Goal: Transaction & Acquisition: Purchase product/service

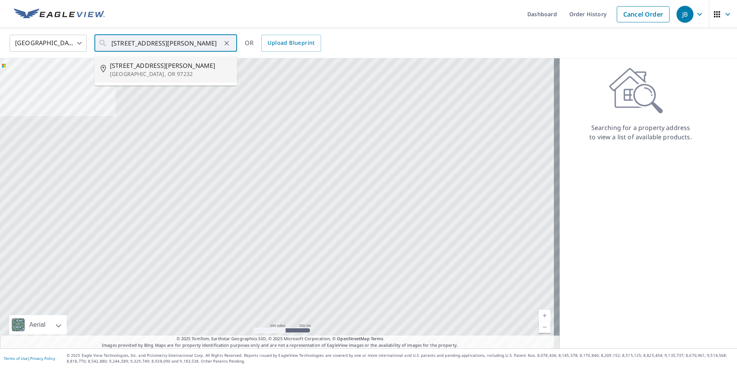
click at [154, 68] on span "[STREET_ADDRESS][PERSON_NAME]" at bounding box center [170, 65] width 121 height 9
type input "[STREET_ADDRESS][PERSON_NAME]"
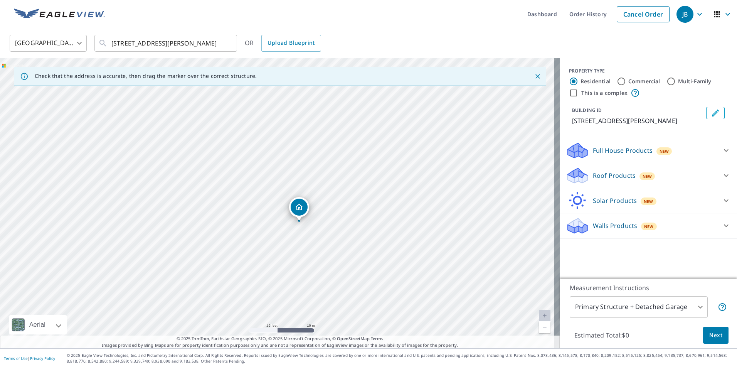
drag, startPoint x: 304, startPoint y: 183, endPoint x: 328, endPoint y: 193, distance: 26.8
click at [328, 193] on div "[STREET_ADDRESS][PERSON_NAME]" at bounding box center [279, 203] width 559 height 290
drag, startPoint x: 325, startPoint y: 256, endPoint x: 372, endPoint y: 239, distance: 49.7
click at [372, 239] on div "[STREET_ADDRESS][PERSON_NAME]" at bounding box center [279, 203] width 559 height 290
drag, startPoint x: 344, startPoint y: 193, endPoint x: 327, endPoint y: 193, distance: 17.0
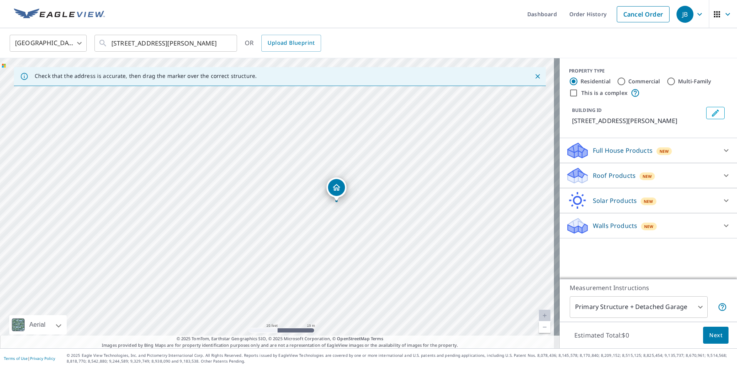
drag, startPoint x: 317, startPoint y: 238, endPoint x: 376, endPoint y: 237, distance: 59.3
click at [376, 237] on div "[STREET_ADDRESS][PERSON_NAME]" at bounding box center [279, 203] width 559 height 290
drag, startPoint x: 332, startPoint y: 213, endPoint x: 351, endPoint y: 226, distance: 22.4
click at [351, 226] on div "[STREET_ADDRESS][PERSON_NAME]" at bounding box center [279, 203] width 559 height 290
drag, startPoint x: 418, startPoint y: 208, endPoint x: 453, endPoint y: 208, distance: 35.8
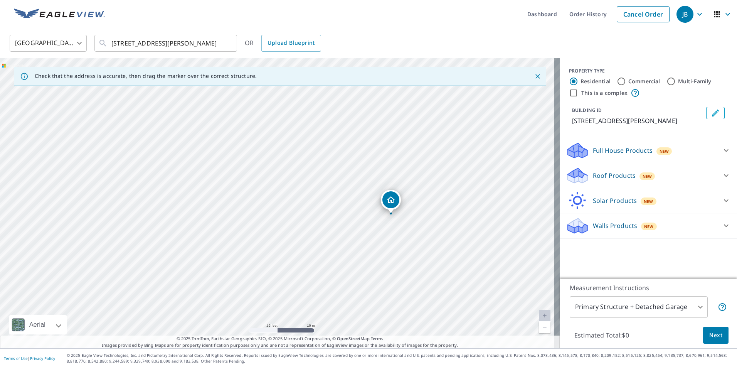
click at [453, 208] on div "[STREET_ADDRESS][PERSON_NAME]" at bounding box center [279, 203] width 559 height 290
drag, startPoint x: 279, startPoint y: 187, endPoint x: 295, endPoint y: 187, distance: 17.0
drag, startPoint x: 280, startPoint y: 190, endPoint x: 264, endPoint y: 189, distance: 17.0
click at [726, 175] on div at bounding box center [726, 175] width 18 height 18
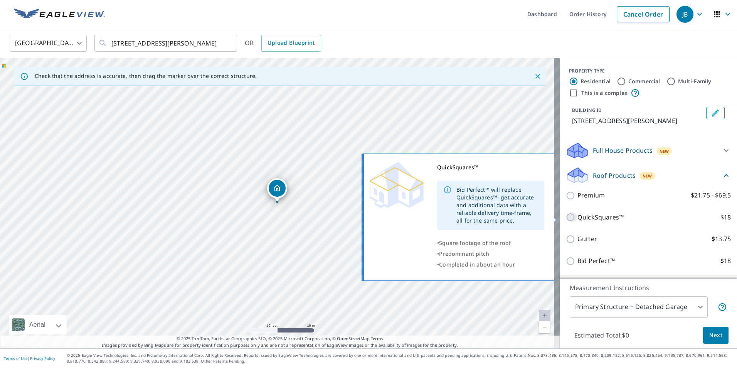
click at [566, 218] on input "QuickSquares™ $18" at bounding box center [572, 216] width 12 height 9
checkbox input "true"
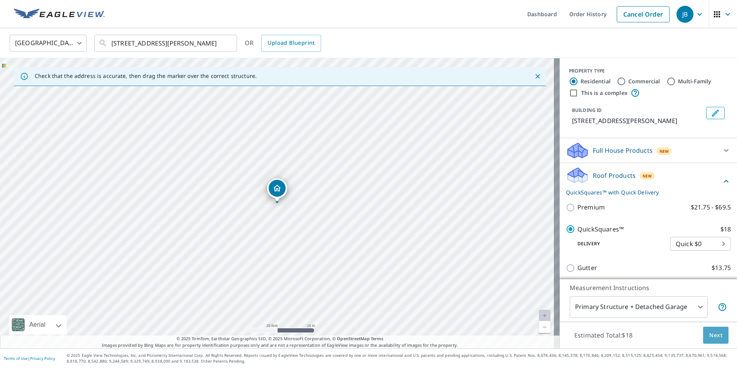
click at [715, 332] on span "Next" at bounding box center [715, 335] width 13 height 10
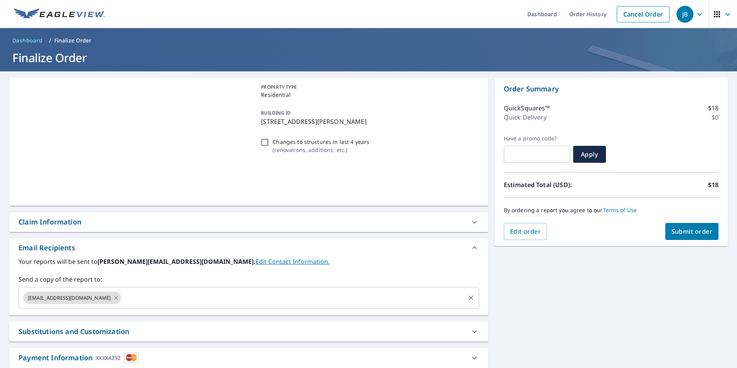
click at [185, 294] on input "text" at bounding box center [292, 297] width 341 height 15
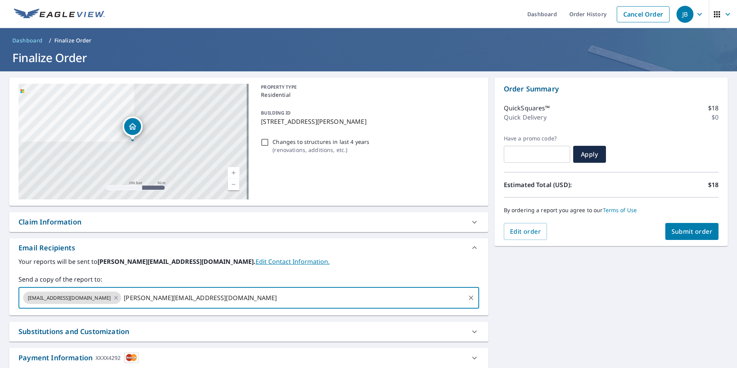
type input "[PERSON_NAME][EMAIL_ADDRESS][DOMAIN_NAME]"
click at [680, 231] on span "Submit order" at bounding box center [691, 231] width 41 height 8
